Goal: Entertainment & Leisure: Browse casually

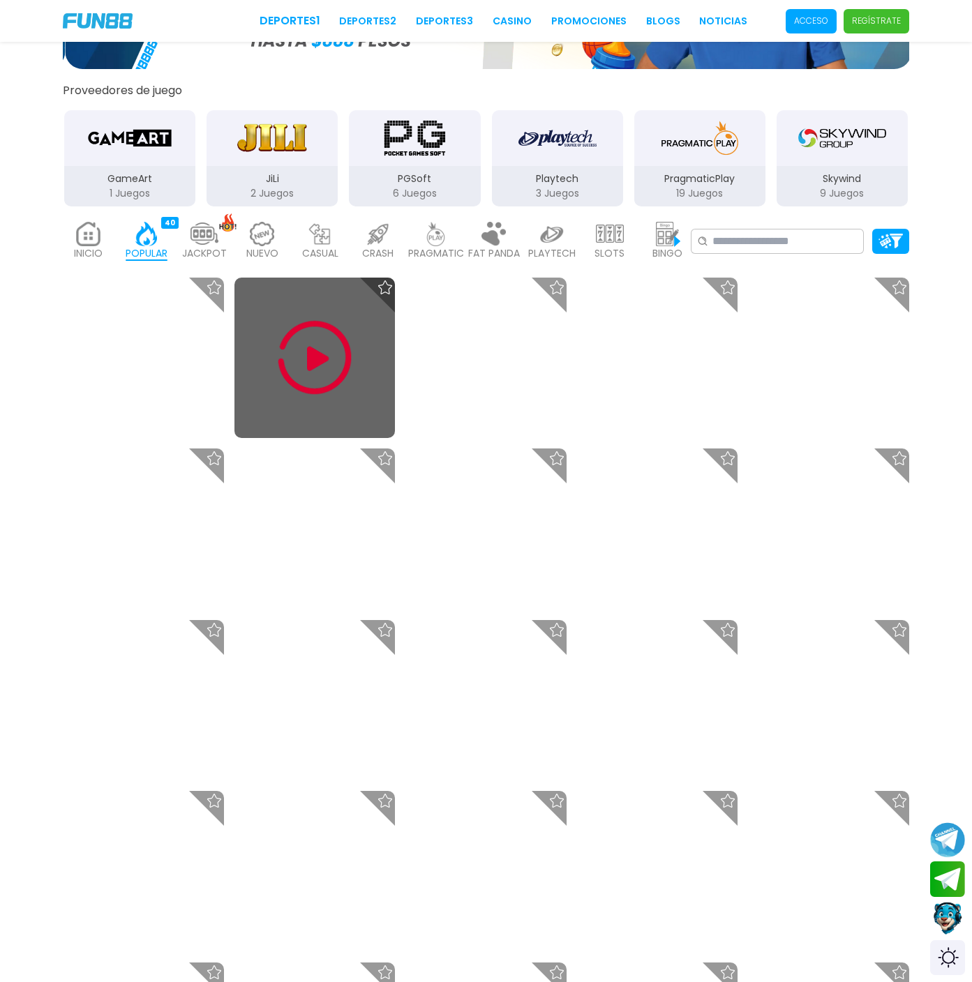
scroll to position [363, 0]
